Goal: Obtain resource: Download file/media

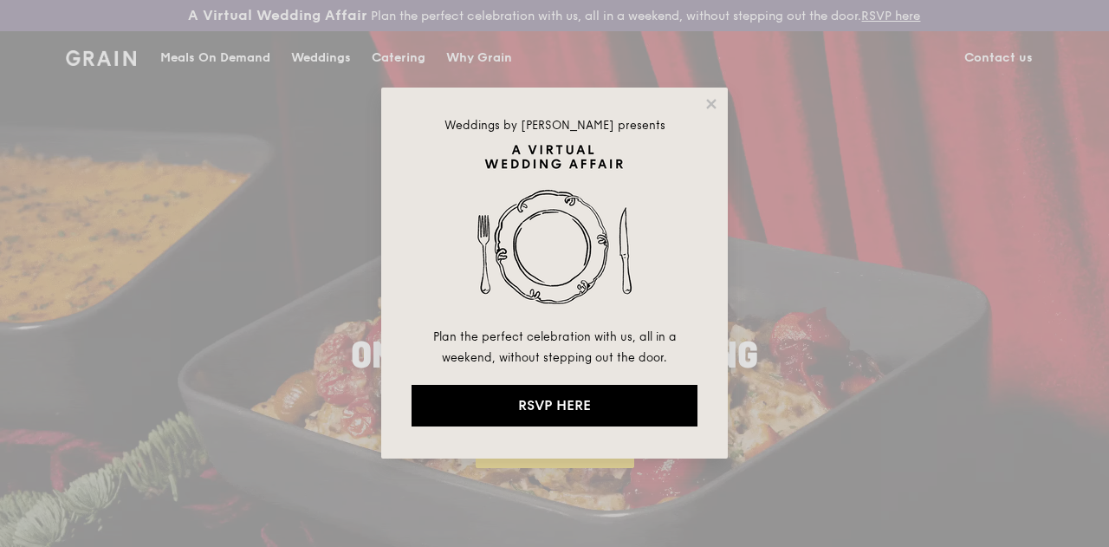
click at [702, 109] on div "Weddings by Grain presents Plan the perfect celebration with us, all in a weeke…" at bounding box center [554, 273] width 347 height 371
click at [709, 102] on icon at bounding box center [711, 104] width 10 height 10
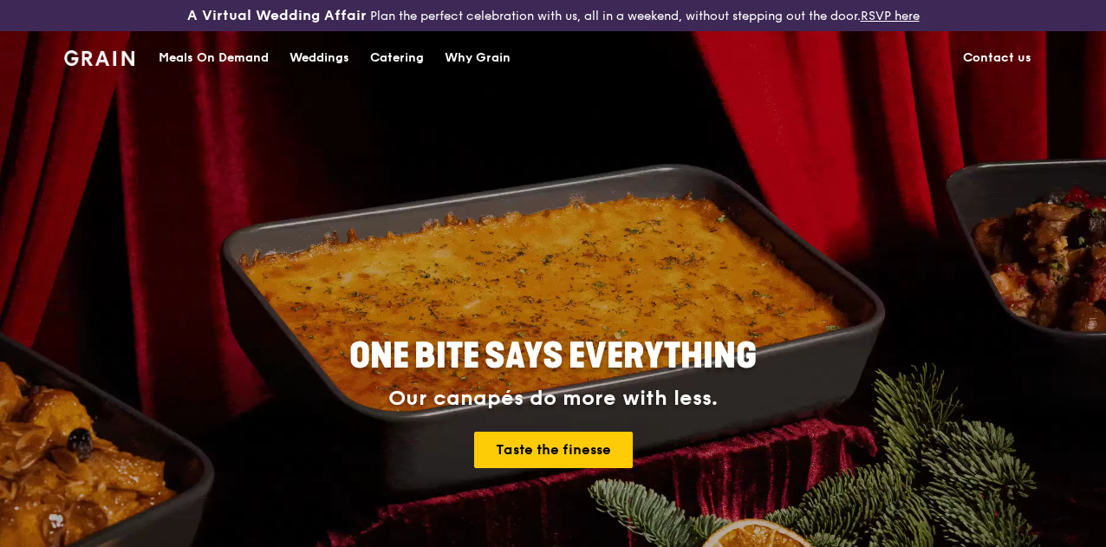
click at [309, 69] on div "Weddings" at bounding box center [319, 58] width 60 height 52
click at [400, 70] on div "Catering" at bounding box center [397, 58] width 54 height 52
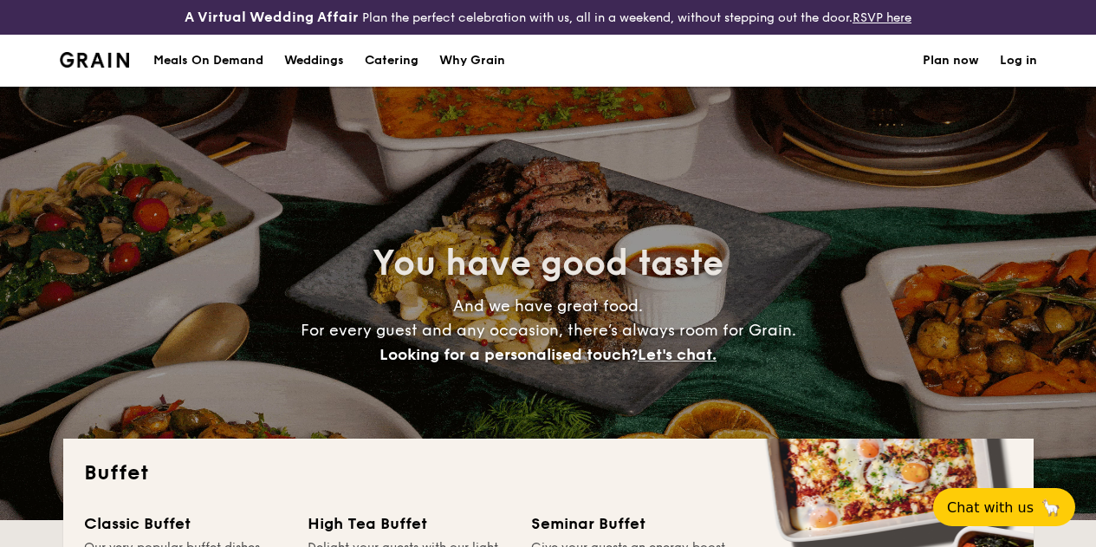
select select
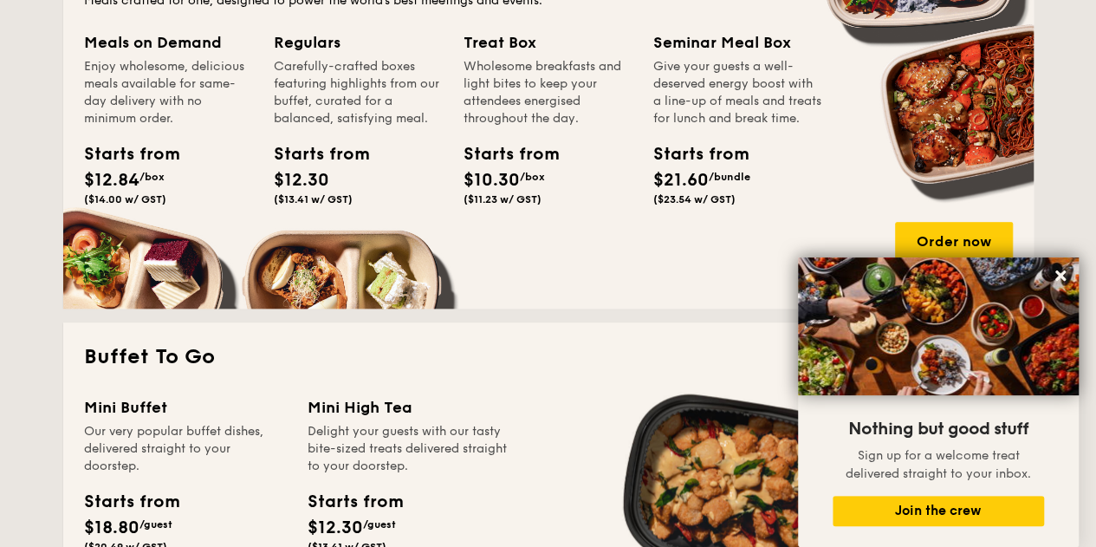
scroll to position [447, 0]
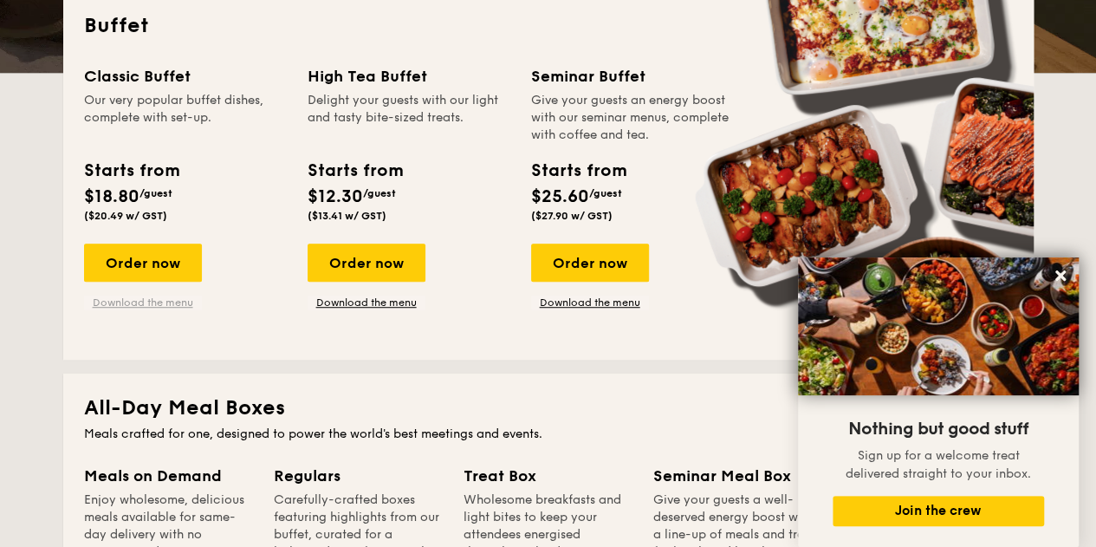
click at [126, 309] on link "Download the menu" at bounding box center [143, 303] width 118 height 14
